Goal: Task Accomplishment & Management: Complete application form

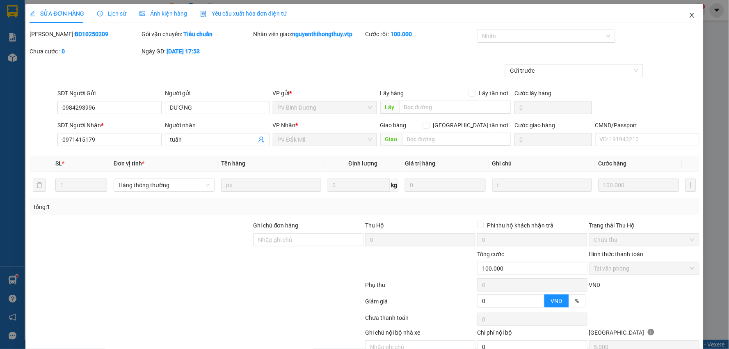
click at [689, 14] on icon "close" at bounding box center [692, 15] width 7 height 7
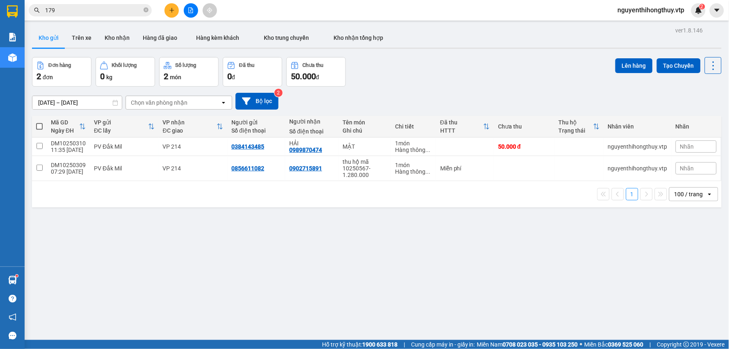
click at [96, 12] on input "179" at bounding box center [93, 10] width 97 height 9
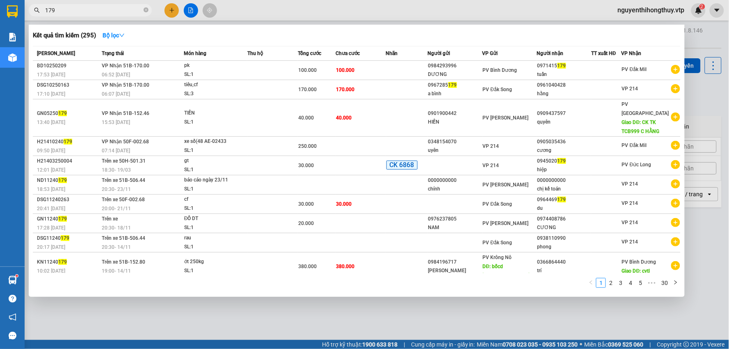
click at [96, 12] on input "179" at bounding box center [93, 10] width 97 height 9
paste input "0932032036"
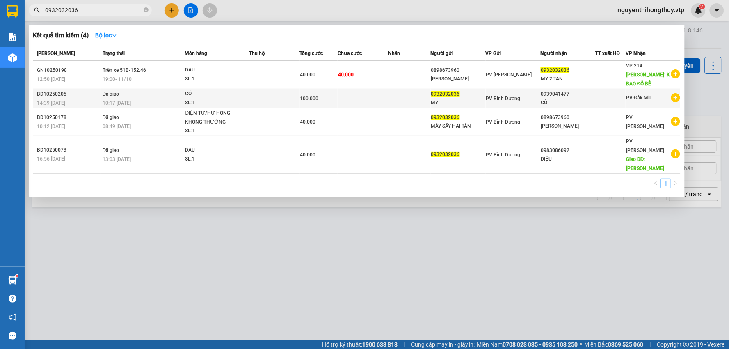
type input "0932032036"
click at [374, 98] on td at bounding box center [362, 98] width 51 height 19
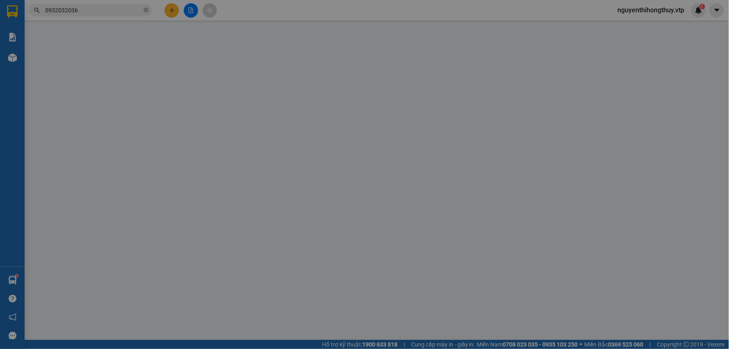
type input "0932032036"
type input "MY"
type input "0939041477"
type input "GỖ"
type input "0"
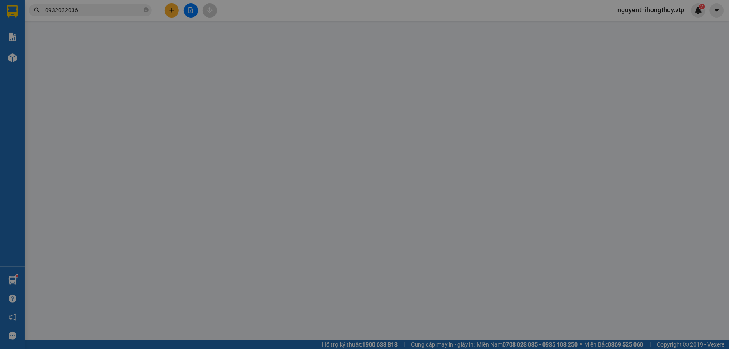
type input "100.000"
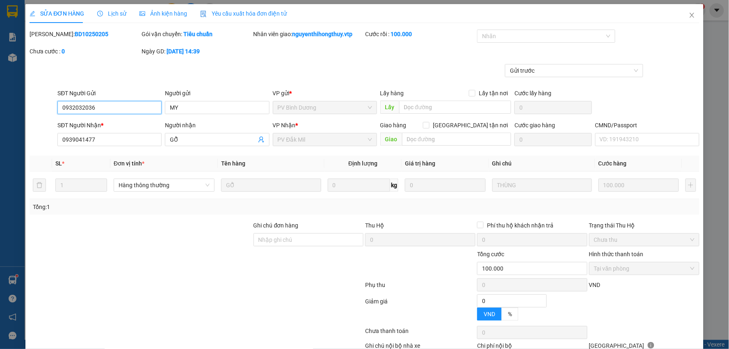
type input "5.000"
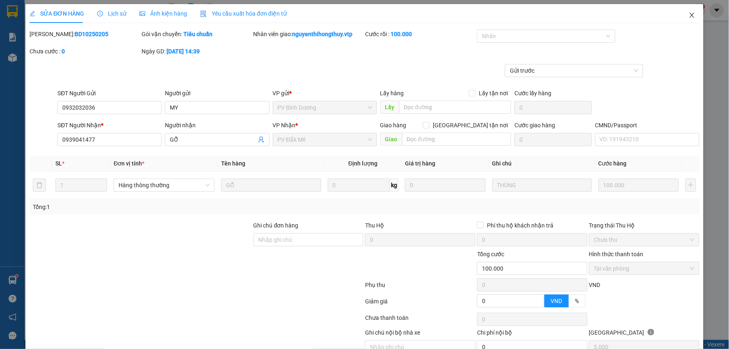
click at [689, 16] on icon "close" at bounding box center [692, 15] width 7 height 7
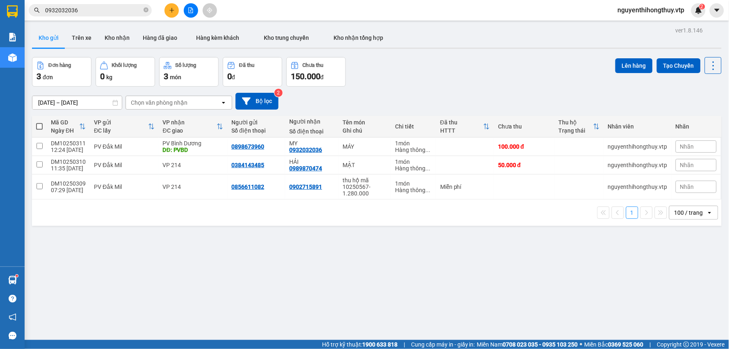
click at [173, 9] on icon "plus" at bounding box center [172, 10] width 6 height 6
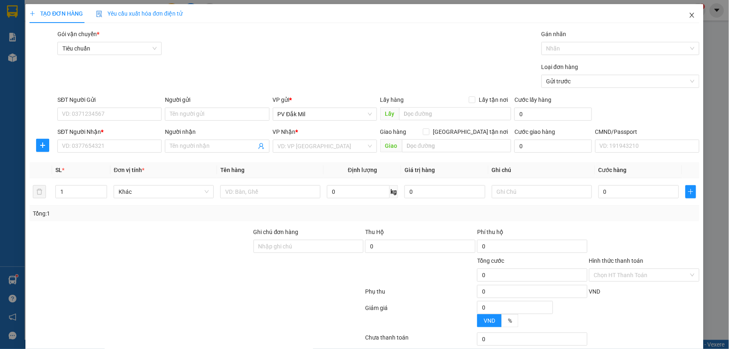
click at [689, 17] on icon "close" at bounding box center [692, 15] width 7 height 7
